Goal: Transaction & Acquisition: Book appointment/travel/reservation

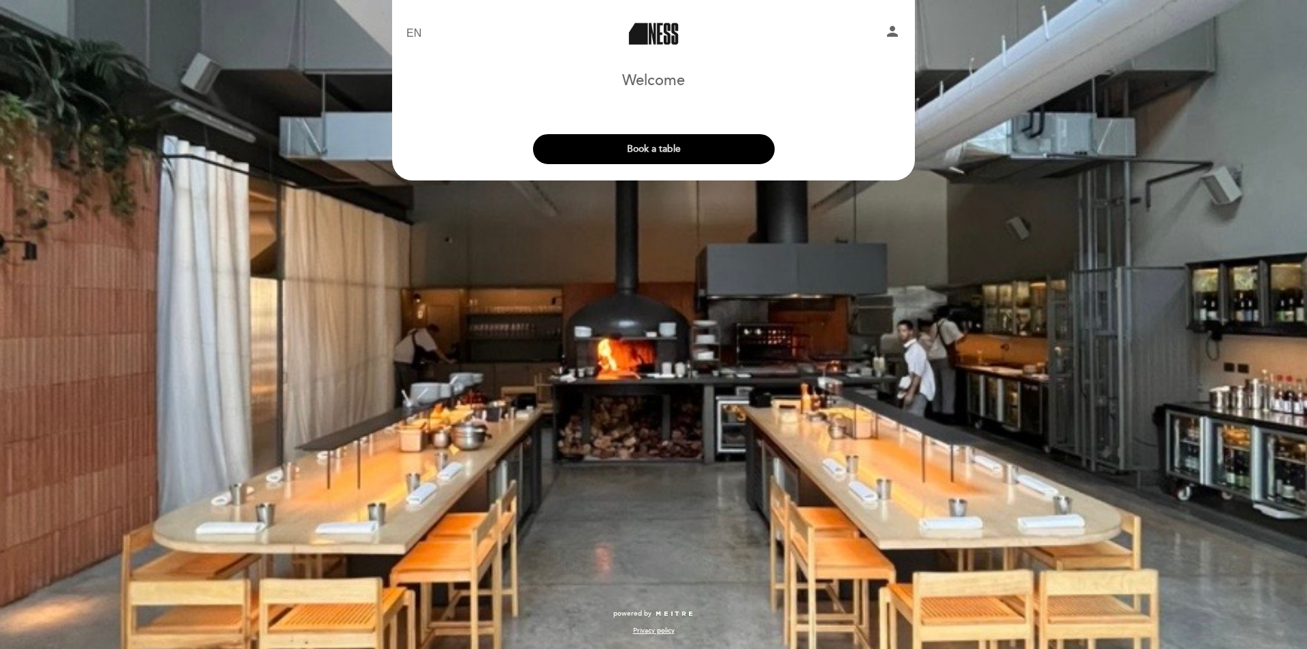
click at [611, 142] on button "Book a table" at bounding box center [654, 149] width 242 height 30
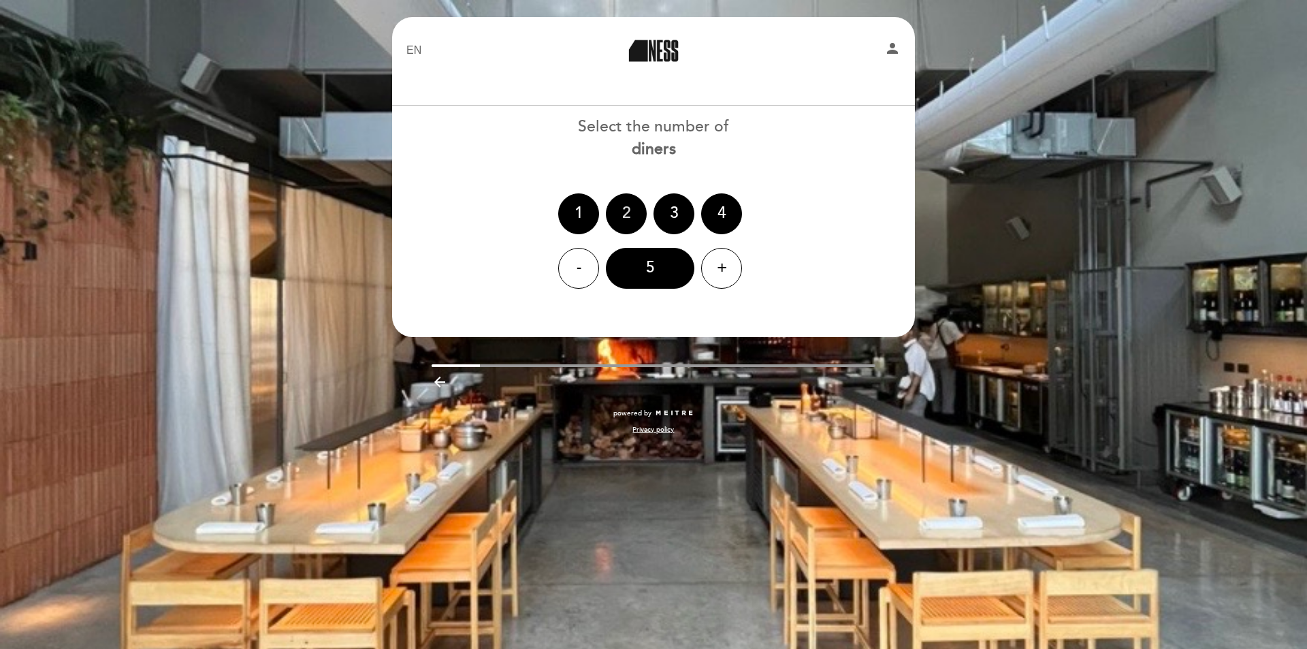
click at [626, 207] on div "2" at bounding box center [626, 213] width 41 height 41
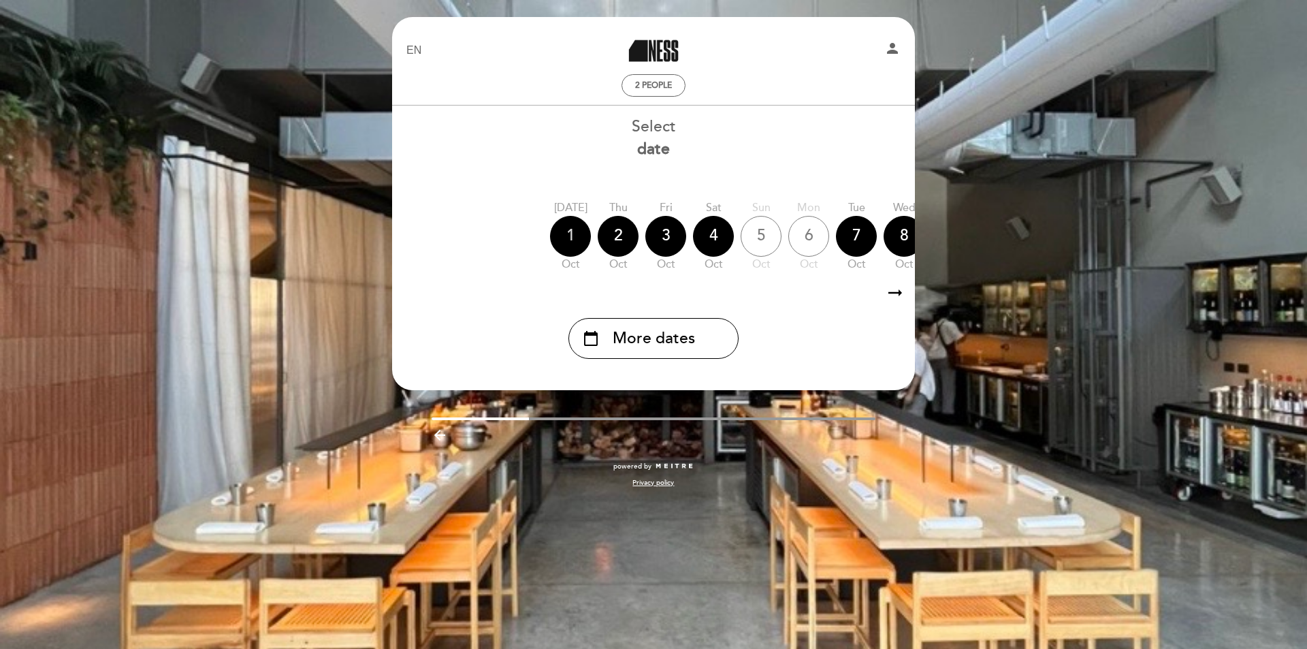
click at [573, 246] on div "1" at bounding box center [570, 236] width 41 height 41
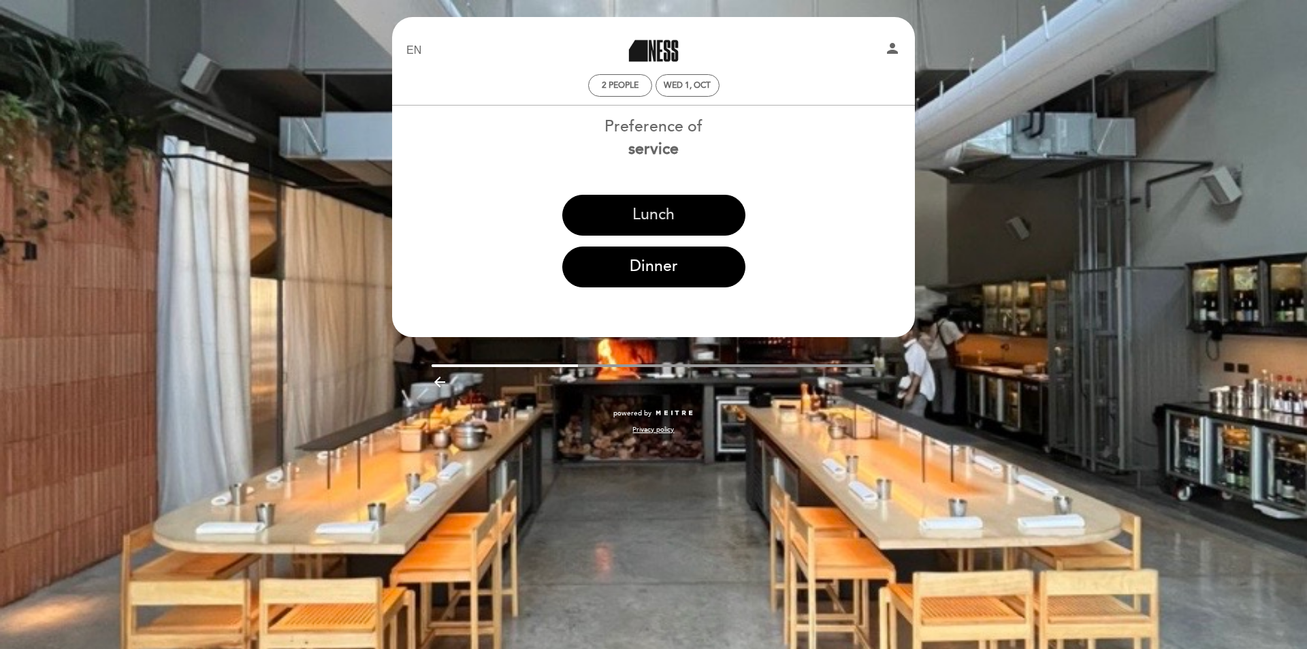
click at [654, 215] on button "Lunch" at bounding box center [653, 215] width 183 height 41
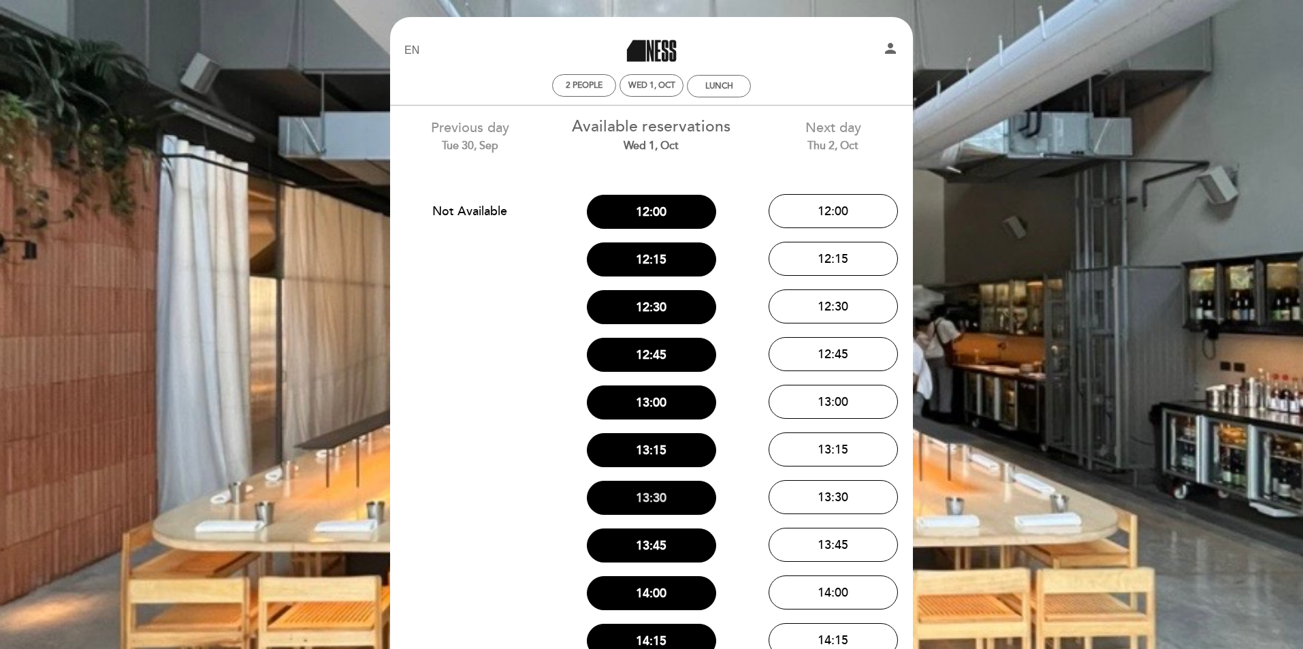
click at [661, 496] on button "13:30" at bounding box center [651, 498] width 129 height 34
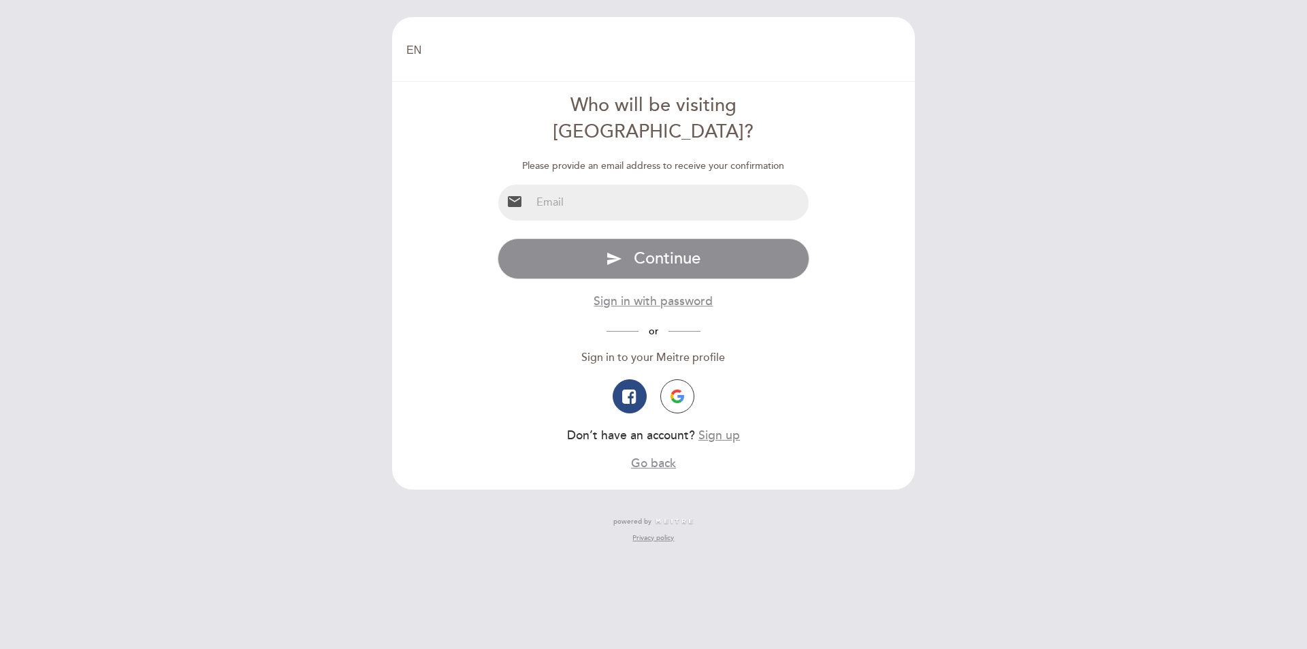
click at [690, 185] on input "email" at bounding box center [670, 203] width 278 height 36
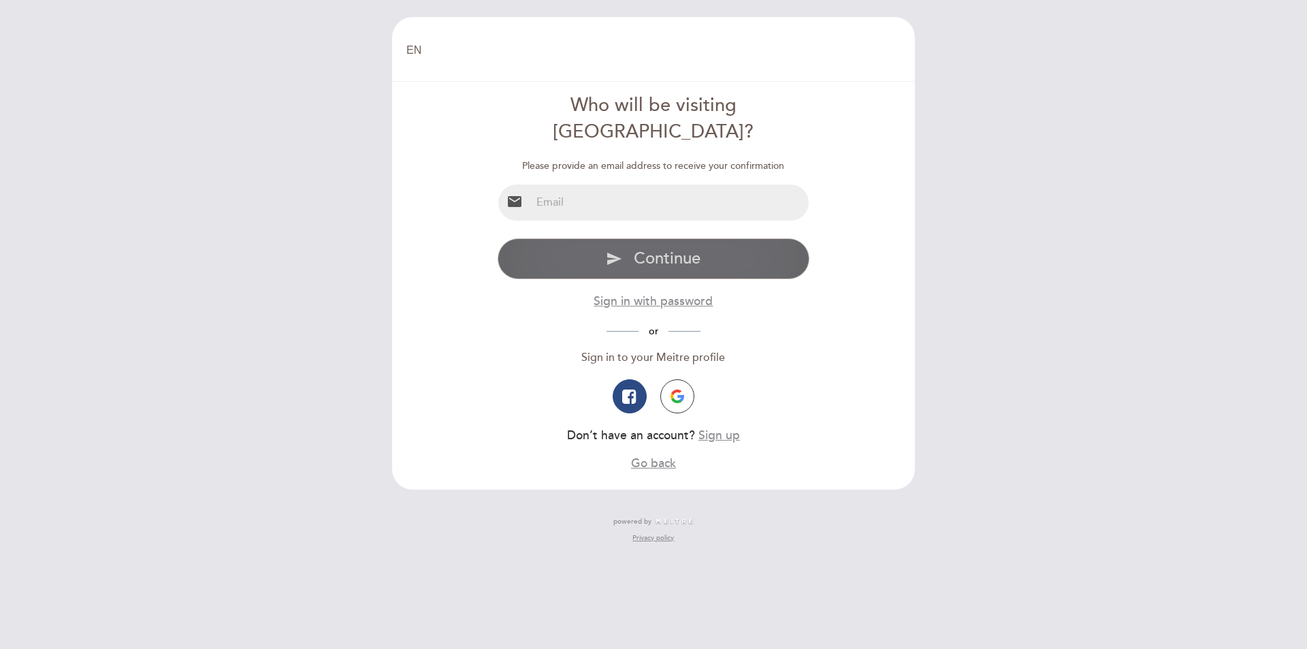
type input "[EMAIL_ADDRESS][DOMAIN_NAME]"
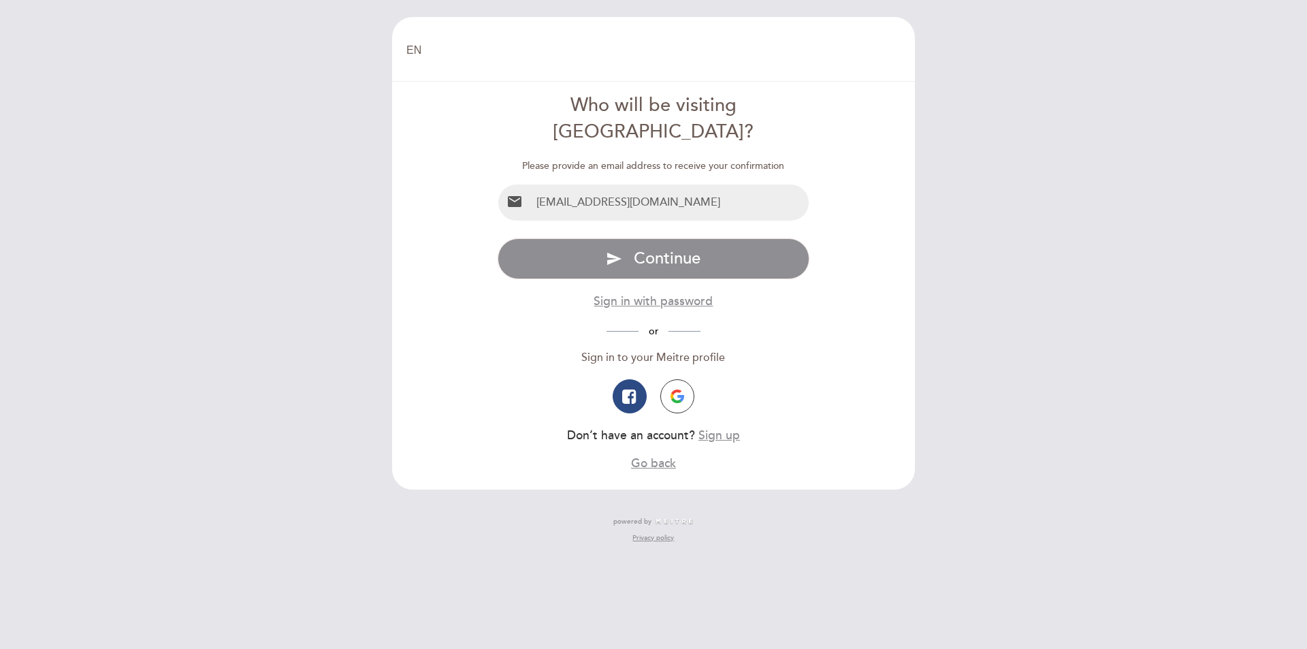
click at [702, 195] on div "Please provide an email address to receive your confirmation email [EMAIL_ADDRE…" at bounding box center [654, 315] width 313 height 313
click at [711, 185] on input "[EMAIL_ADDRESS][DOMAIN_NAME]" at bounding box center [670, 203] width 278 height 36
click at [852, 191] on form "Who will be visiting [GEOGRAPHIC_DATA]? Please provide an email address to rece…" at bounding box center [654, 282] width 504 height 379
click at [661, 293] on button "Sign in with password" at bounding box center [653, 301] width 119 height 17
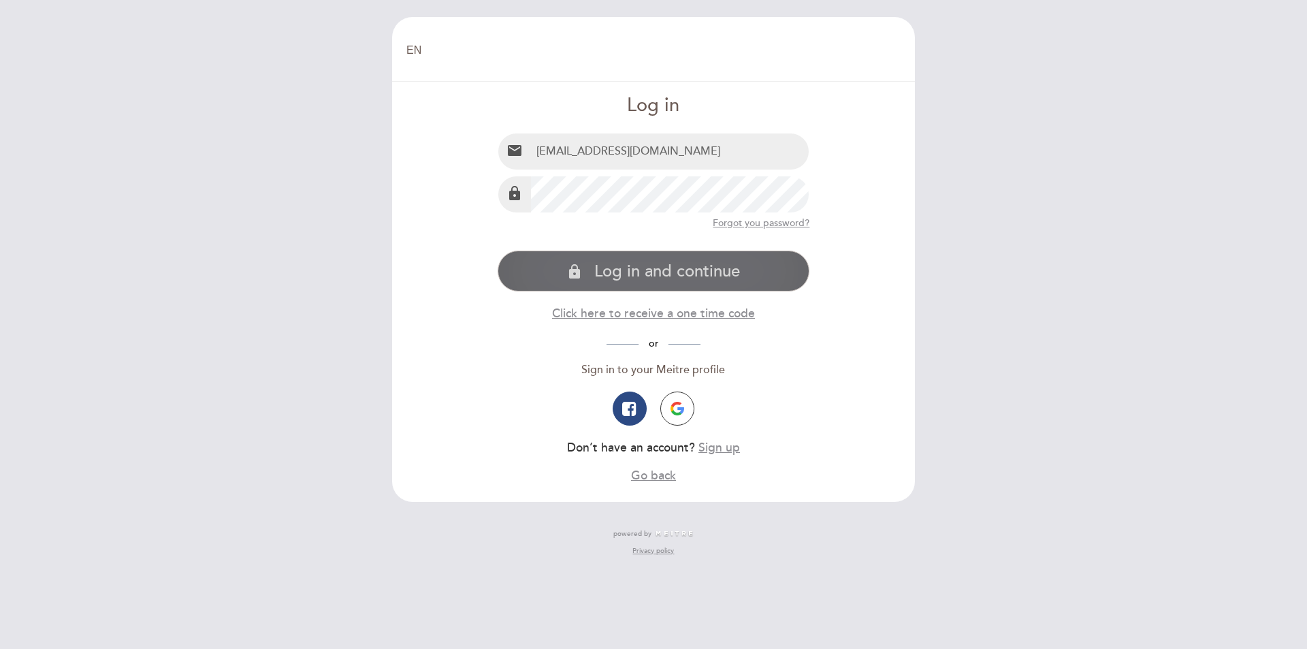
click at [667, 268] on span "Log in and continue" at bounding box center [667, 271] width 146 height 20
